Goal: Find specific page/section: Find specific page/section

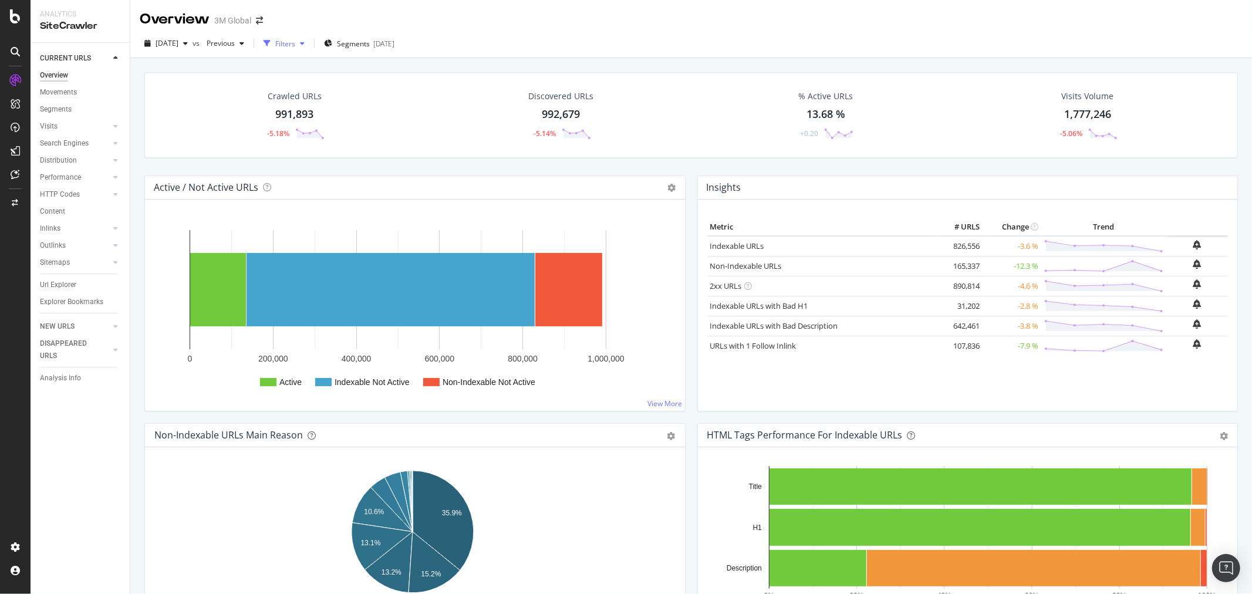
click at [305, 44] on icon "button" at bounding box center [302, 43] width 5 height 7
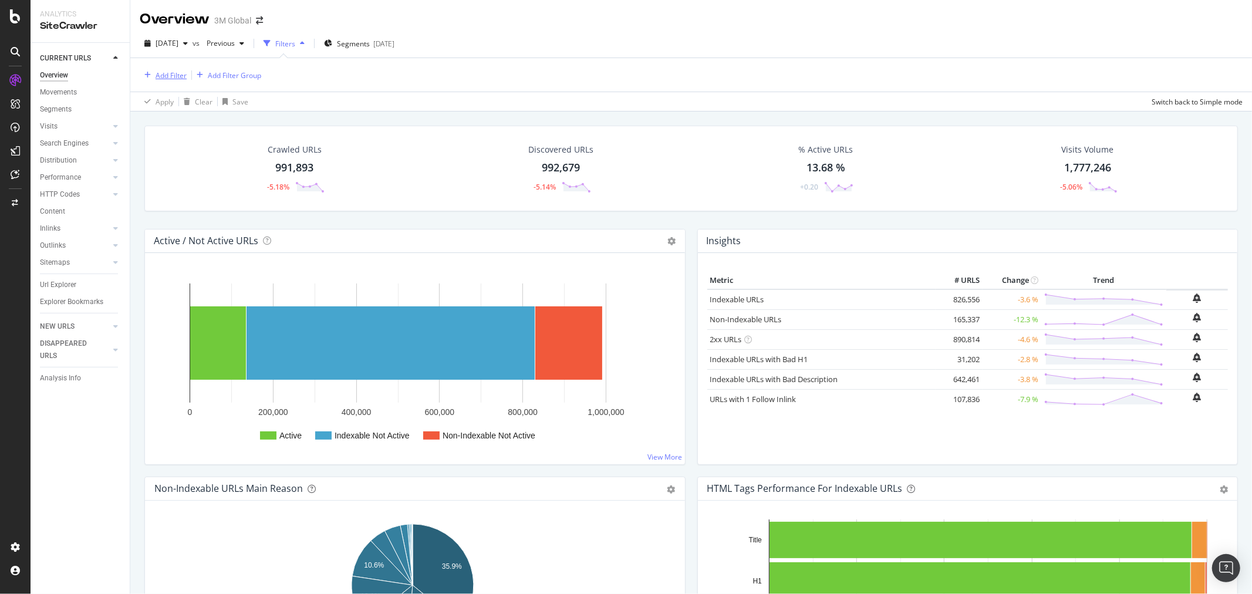
click at [166, 75] on div "Add Filter" at bounding box center [171, 75] width 31 height 10
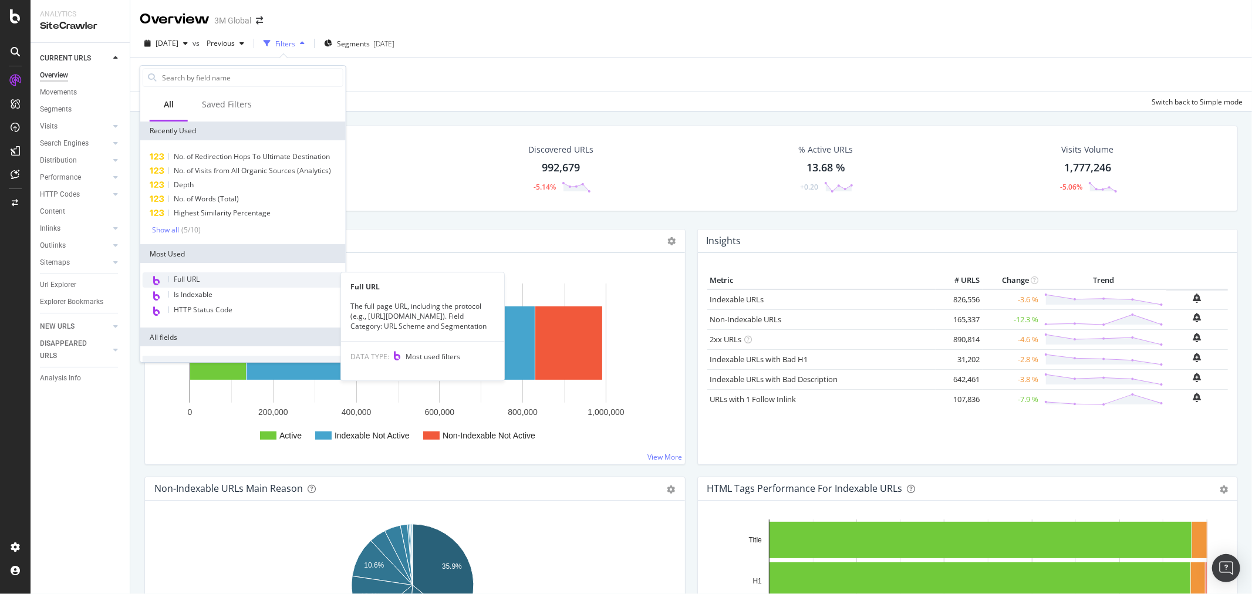
click at [201, 276] on div "Full URL" at bounding box center [243, 279] width 201 height 15
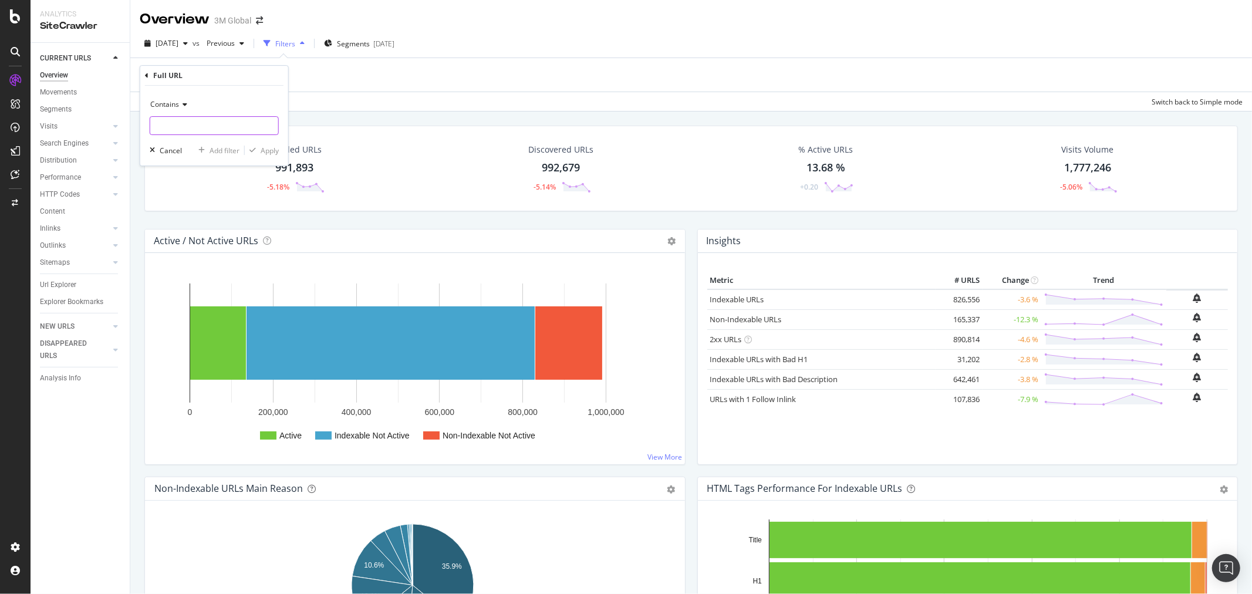
click at [204, 125] on input "text" at bounding box center [214, 125] width 128 height 19
paste input "[URL][DOMAIN_NAME]"
type input "[URL][DOMAIN_NAME]"
click at [276, 149] on div "Apply" at bounding box center [270, 151] width 18 height 10
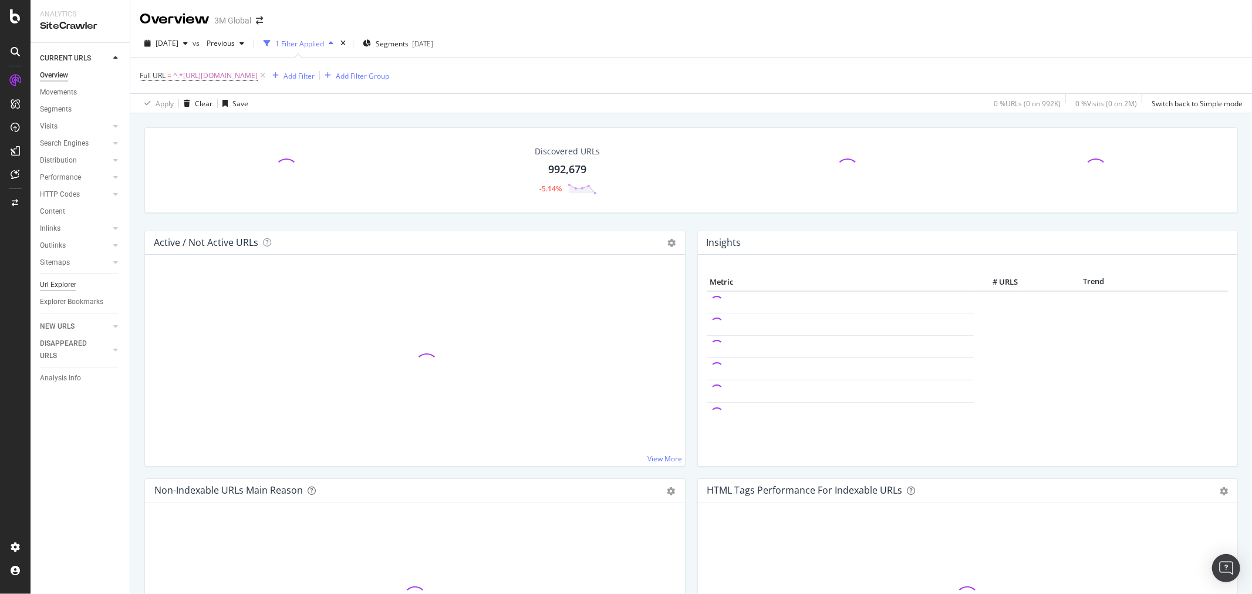
click at [62, 281] on div "Url Explorer" at bounding box center [58, 285] width 36 height 12
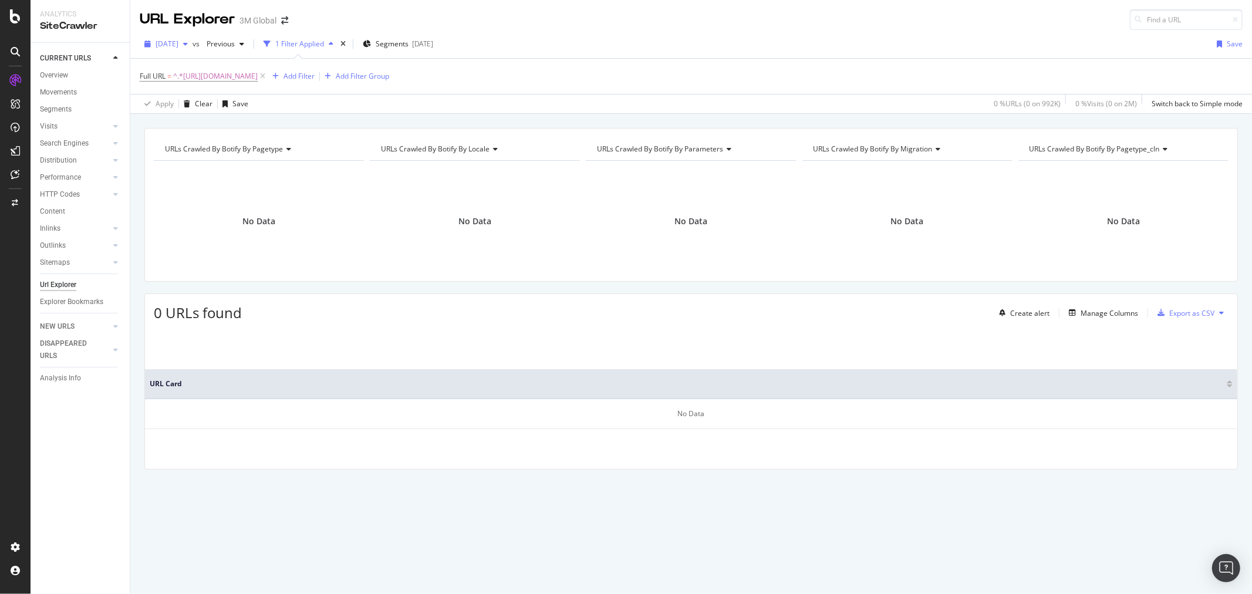
click at [193, 43] on div "button" at bounding box center [185, 44] width 14 height 7
click at [192, 106] on div "[DATE]" at bounding box center [188, 108] width 63 height 11
